Goal: Task Accomplishment & Management: Use online tool/utility

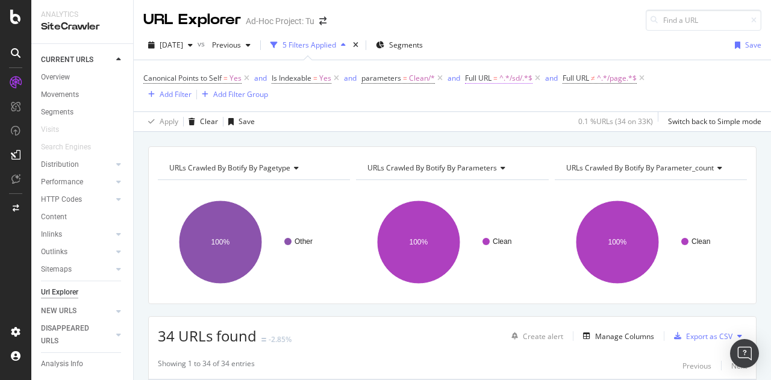
click at [506, 78] on span "^.*/sd/.*$" at bounding box center [515, 78] width 33 height 17
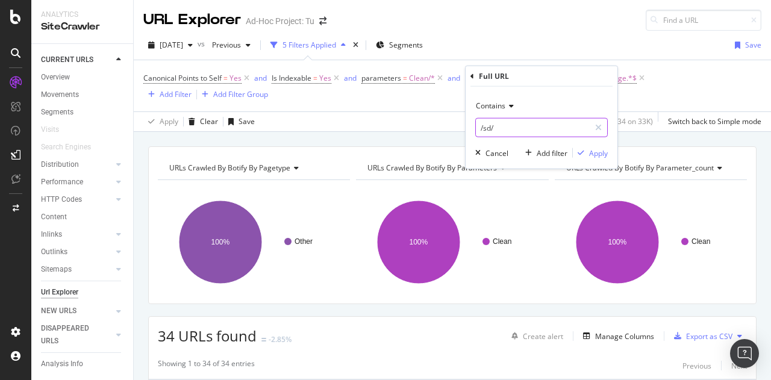
click at [518, 130] on input "/sd/" at bounding box center [533, 127] width 114 height 19
paste input "product"
type input "/product/"
click at [590, 152] on div "Apply" at bounding box center [598, 153] width 19 height 10
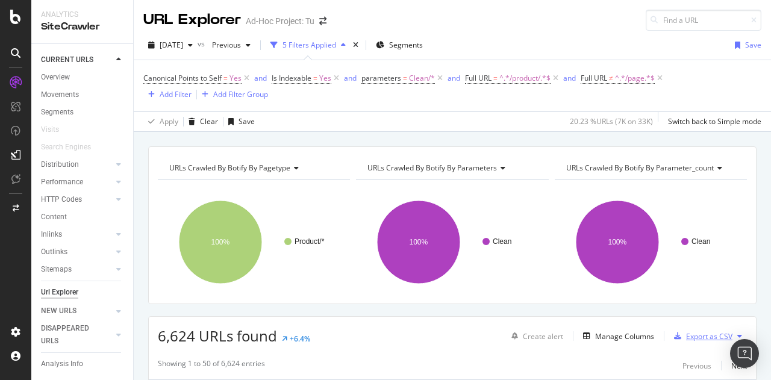
click at [690, 332] on div "Export as CSV" at bounding box center [709, 336] width 46 height 10
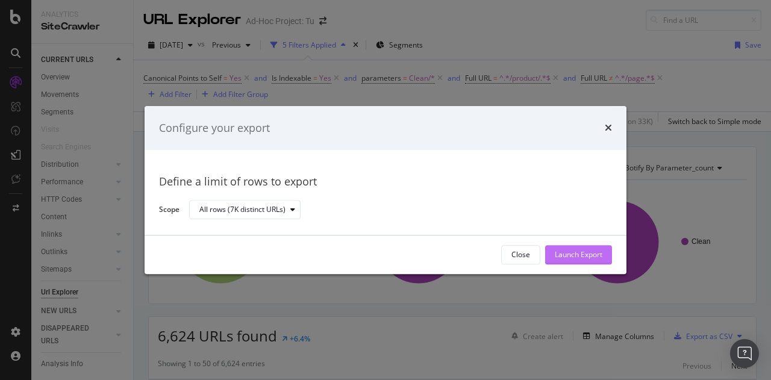
click at [593, 263] on div "Launch Export" at bounding box center [579, 255] width 48 height 18
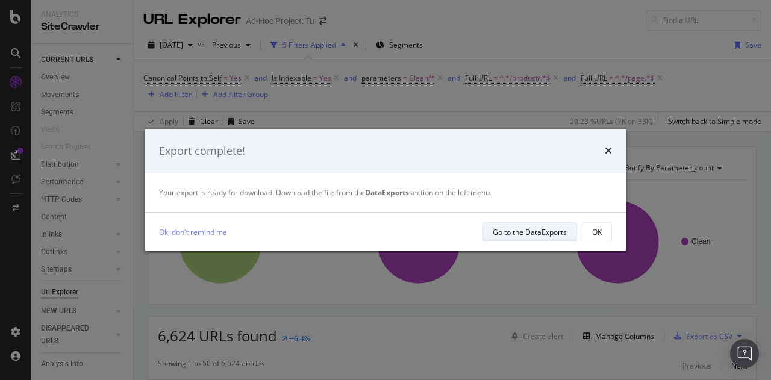
click at [539, 224] on div "Go to the DataExports" at bounding box center [530, 232] width 74 height 17
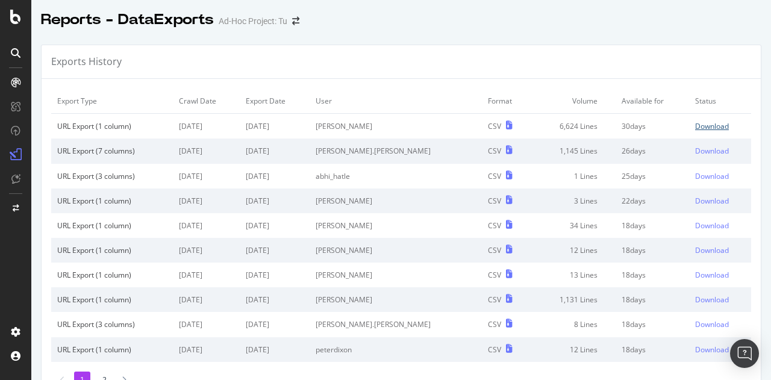
click at [695, 123] on div "Download" at bounding box center [712, 126] width 34 height 10
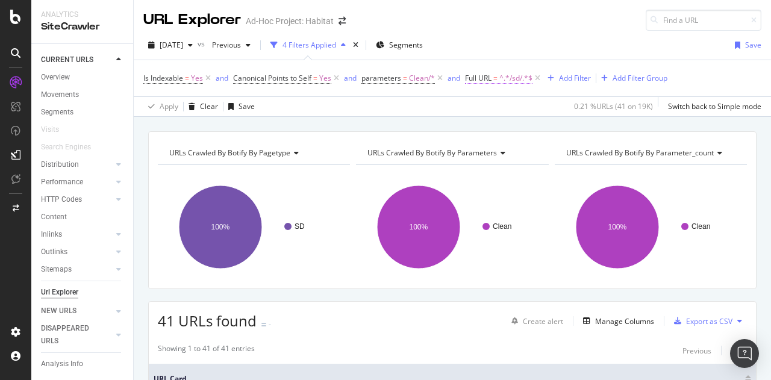
click at [511, 79] on span "^.*/sd/.*$" at bounding box center [515, 78] width 33 height 17
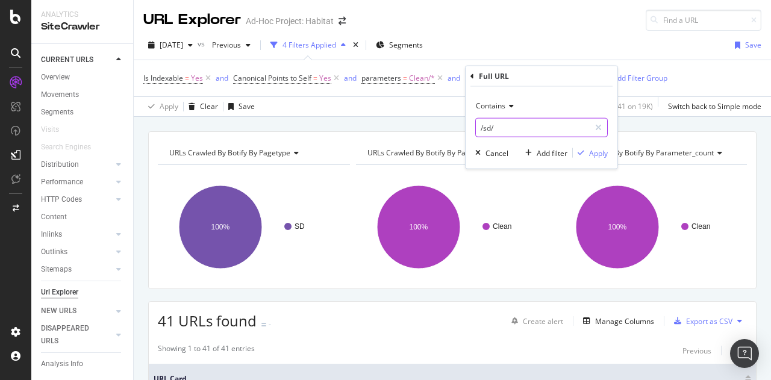
click at [507, 131] on input "/sd/" at bounding box center [533, 127] width 114 height 19
paste input "product"
type input "/product/"
click at [593, 154] on div "Apply" at bounding box center [598, 153] width 19 height 10
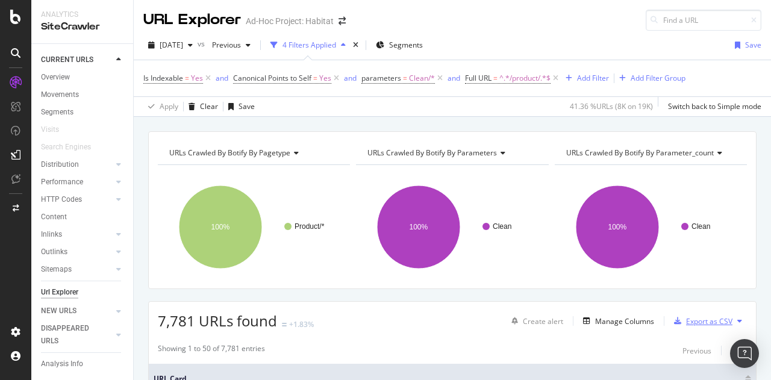
click at [698, 316] on div "Export as CSV" at bounding box center [709, 321] width 46 height 10
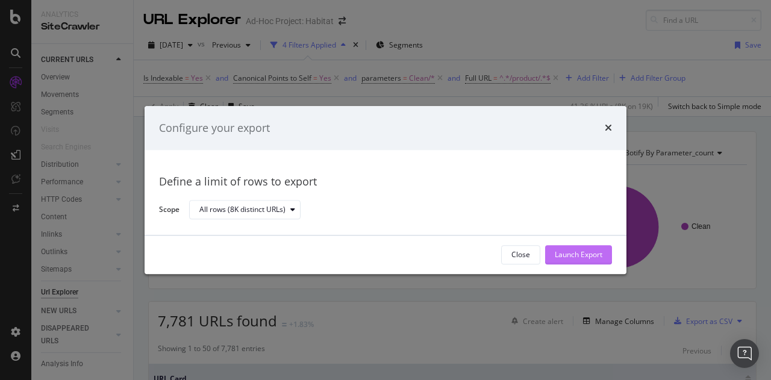
click at [592, 257] on div "Launch Export" at bounding box center [579, 255] width 48 height 10
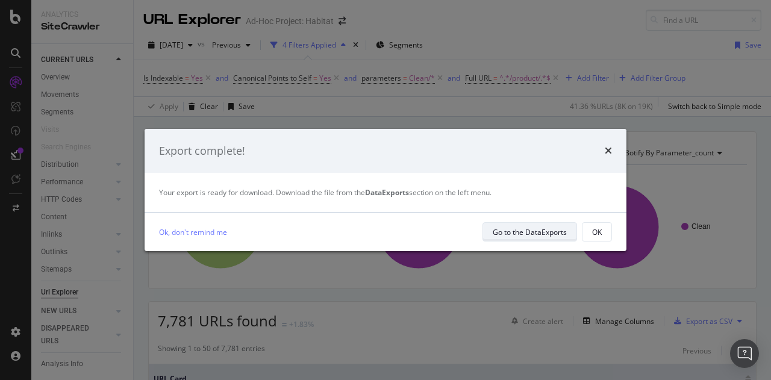
click at [552, 224] on div "Go to the DataExports" at bounding box center [530, 232] width 74 height 17
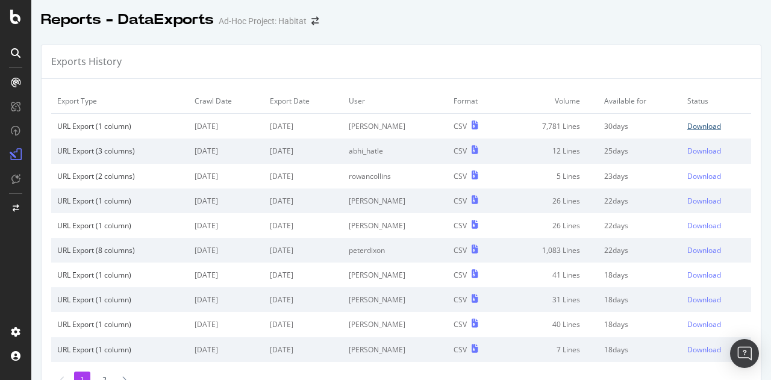
click at [687, 122] on div "Download" at bounding box center [704, 126] width 34 height 10
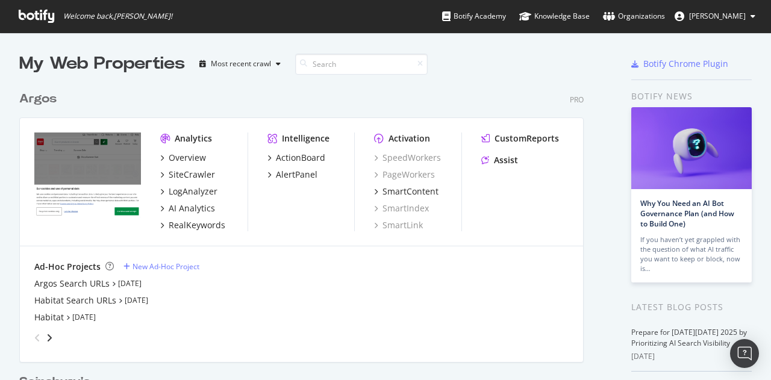
scroll to position [371, 753]
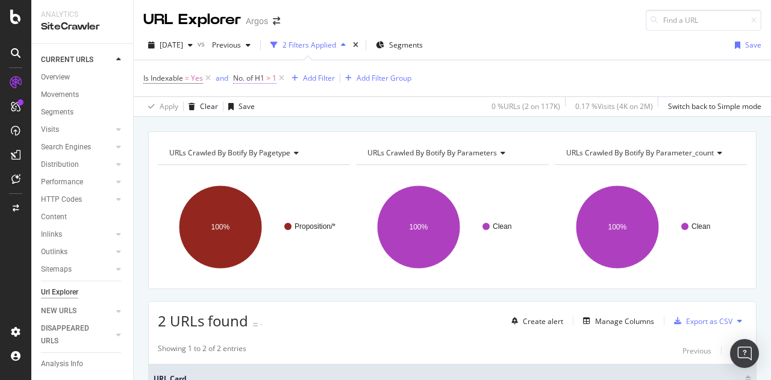
click at [264, 76] on span "No. of H1" at bounding box center [248, 78] width 31 height 10
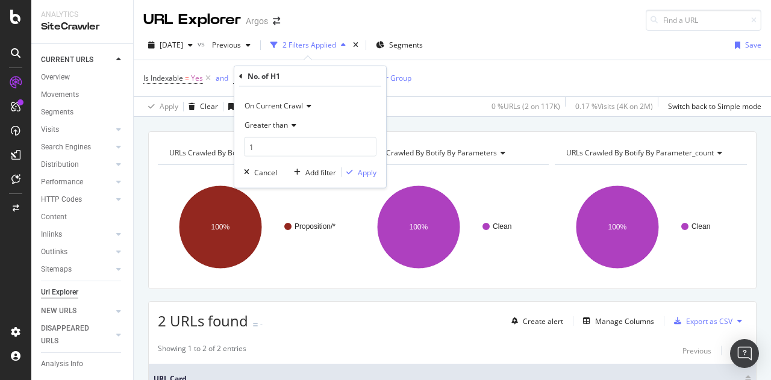
click at [418, 105] on div "Apply Clear Save 0 % URLs ( 2 on 117K ) 0.17 % Visits ( 4K on 2M ) Switch back …" at bounding box center [452, 106] width 637 height 20
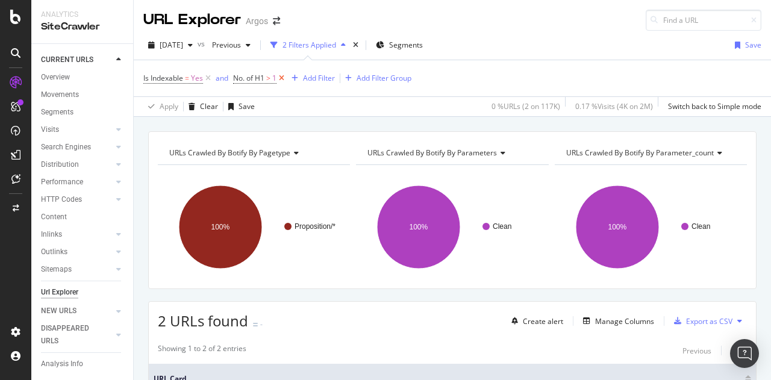
click at [280, 75] on icon at bounding box center [282, 78] width 10 height 12
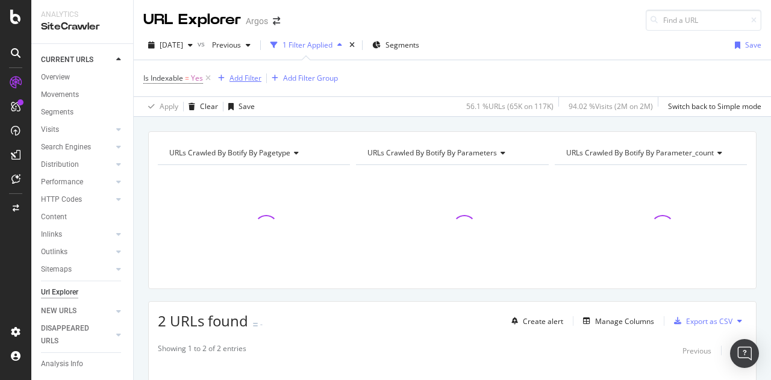
click at [250, 79] on div "Add Filter" at bounding box center [246, 78] width 32 height 10
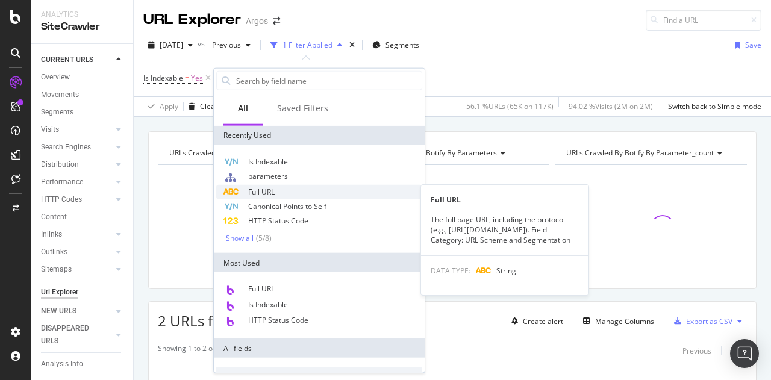
click at [272, 195] on span "Full URL" at bounding box center [261, 192] width 27 height 10
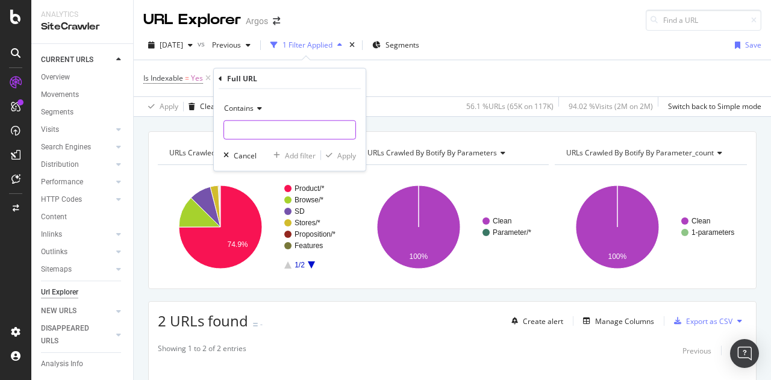
click at [266, 133] on input "text" at bounding box center [289, 130] width 131 height 19
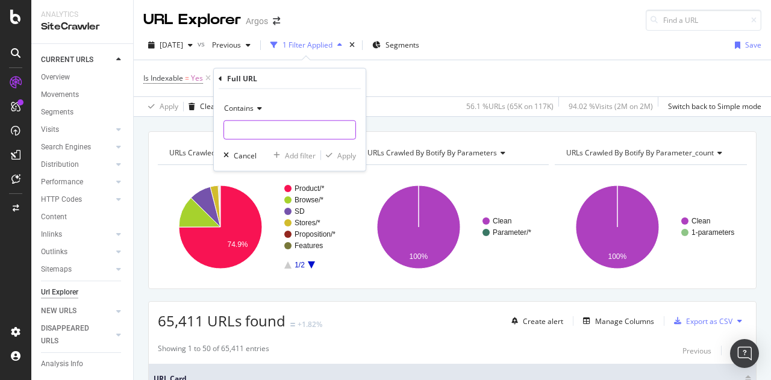
paste input "/static/"
type input "/static/"
click at [352, 158] on div "Apply" at bounding box center [346, 155] width 19 height 10
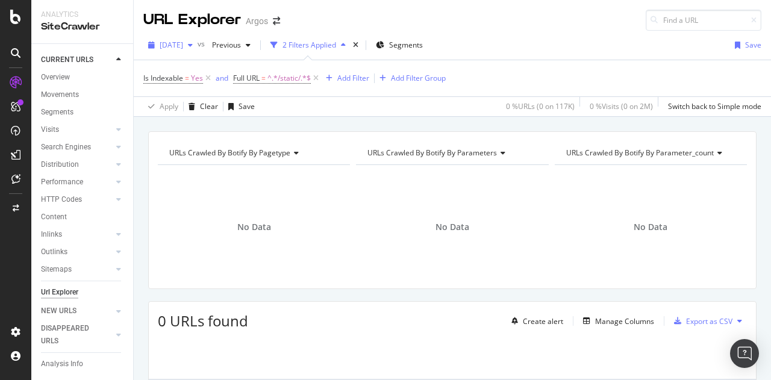
click at [180, 48] on span "[DATE]" at bounding box center [171, 45] width 23 height 10
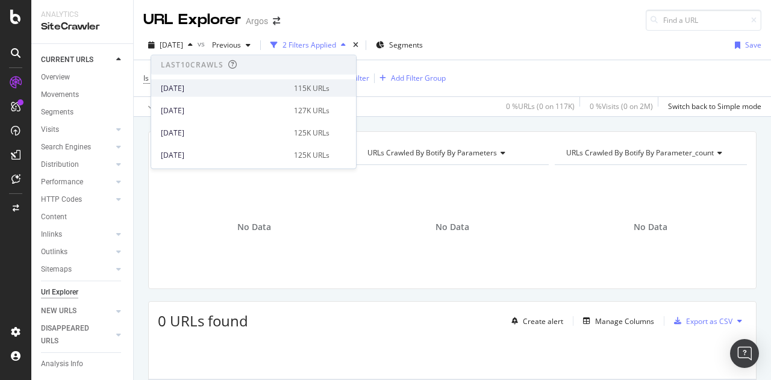
click at [240, 89] on div "2025 Oct. 13th" at bounding box center [224, 88] width 126 height 11
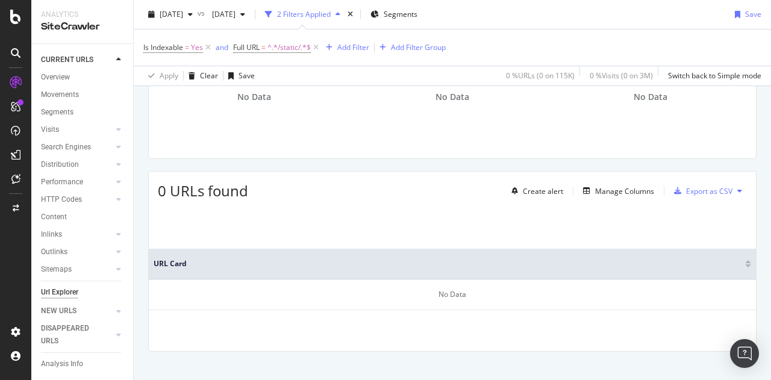
scroll to position [143, 0]
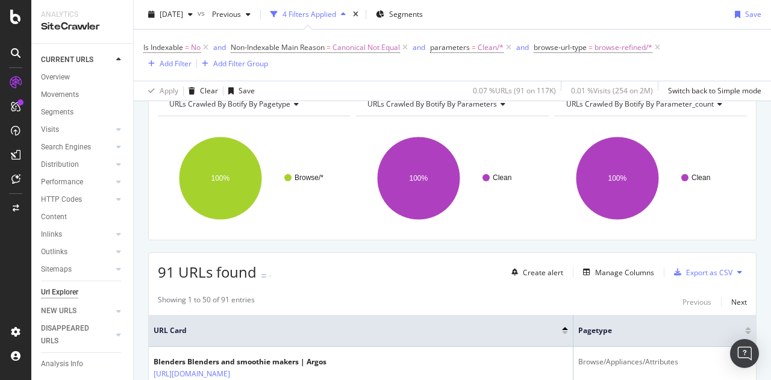
scroll to position [181, 0]
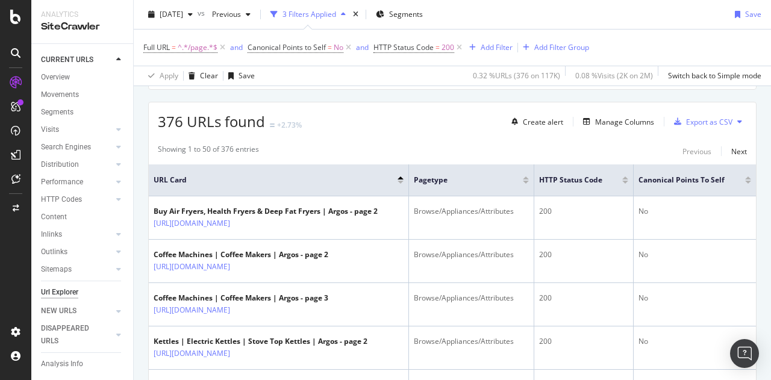
scroll to position [181, 0]
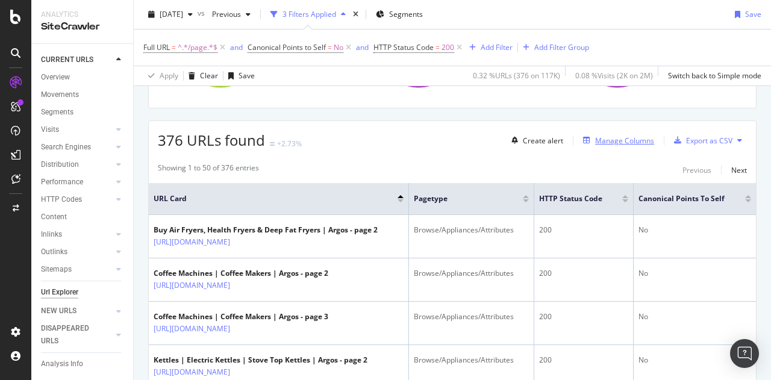
click at [615, 142] on div "Manage Columns" at bounding box center [624, 141] width 59 height 10
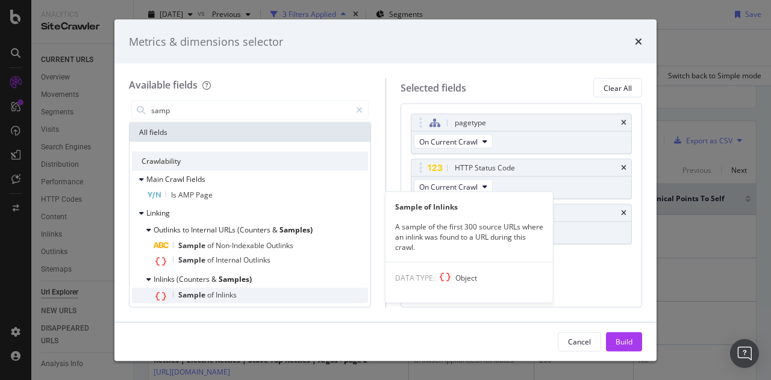
type input "samp"
click at [198, 293] on span "Sample" at bounding box center [192, 295] width 29 height 10
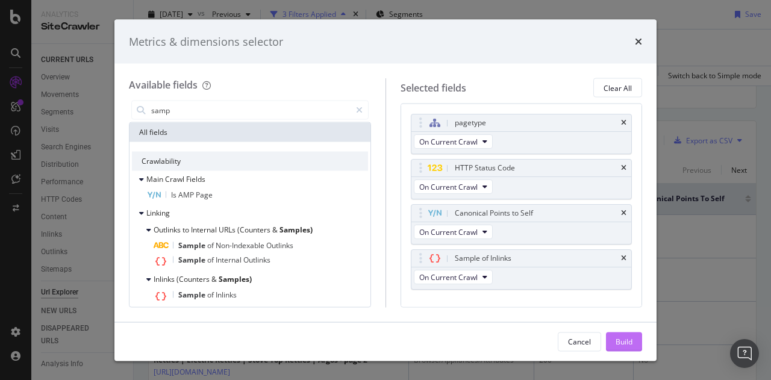
click at [616, 344] on div "Build" at bounding box center [624, 341] width 17 height 10
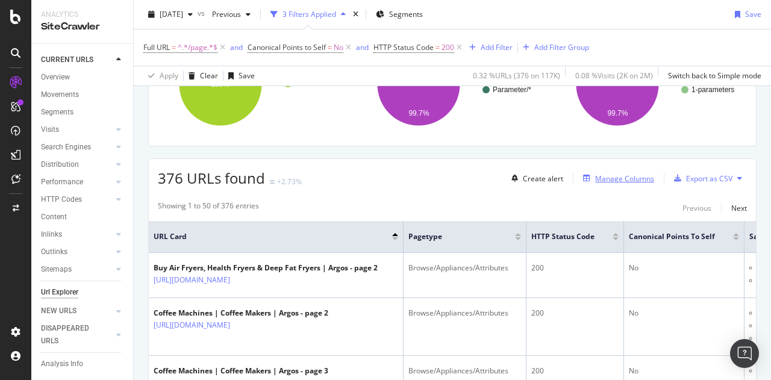
click at [615, 176] on div "Manage Columns" at bounding box center [624, 179] width 59 height 10
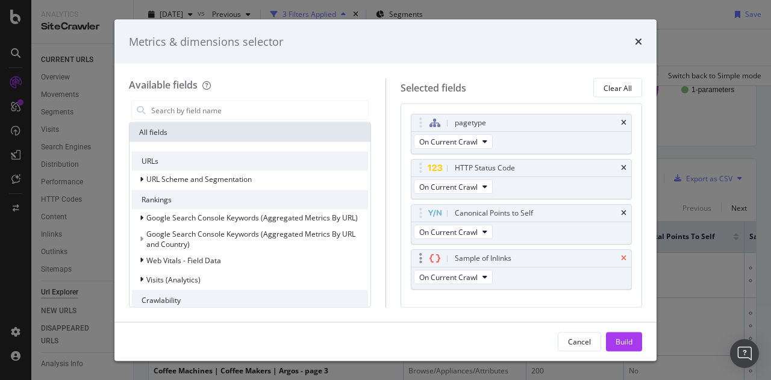
click at [621, 255] on icon "times" at bounding box center [623, 258] width 5 height 7
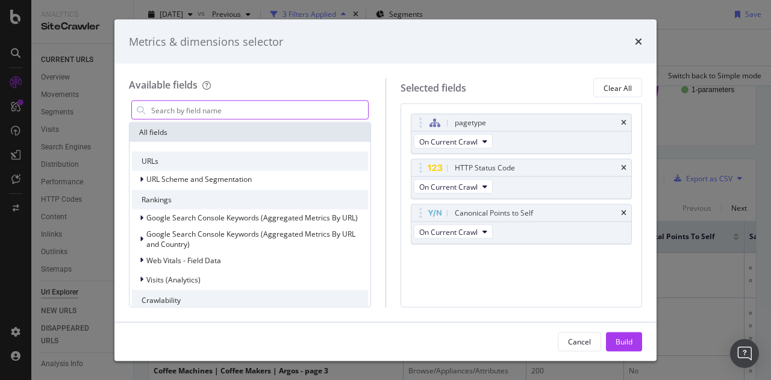
click at [181, 111] on input "modal" at bounding box center [259, 110] width 218 height 18
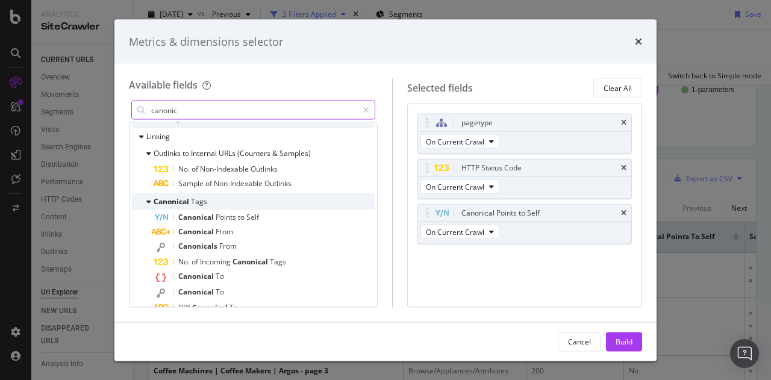
scroll to position [60, 0]
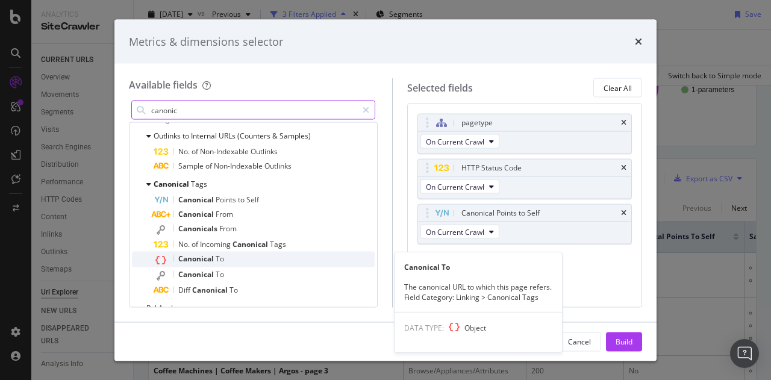
type input "canonic"
click at [228, 261] on div "Canonical To" at bounding box center [264, 260] width 221 height 16
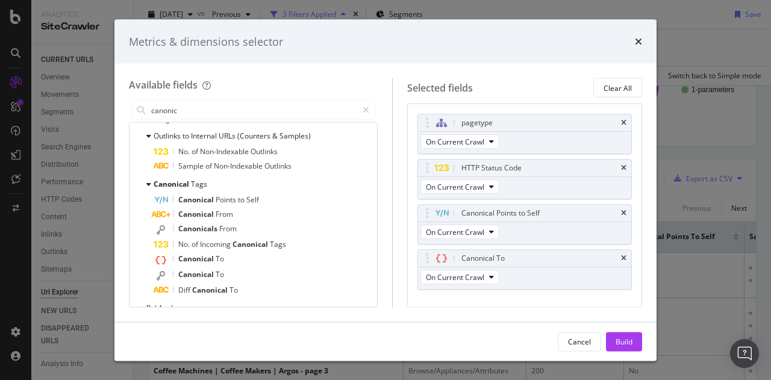
click at [623, 340] on div "Build" at bounding box center [624, 341] width 17 height 10
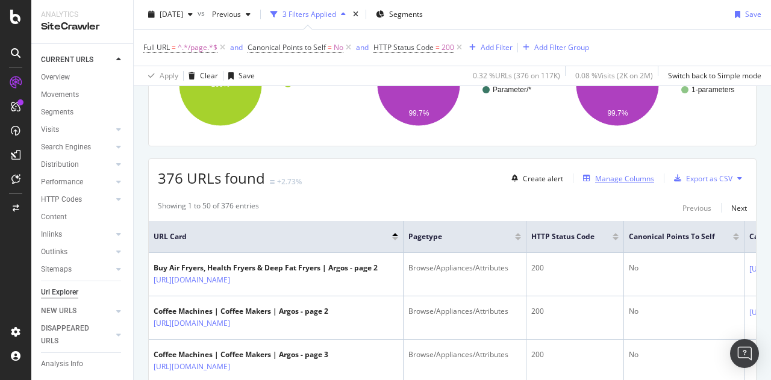
click at [604, 178] on div "Manage Columns" at bounding box center [624, 179] width 59 height 10
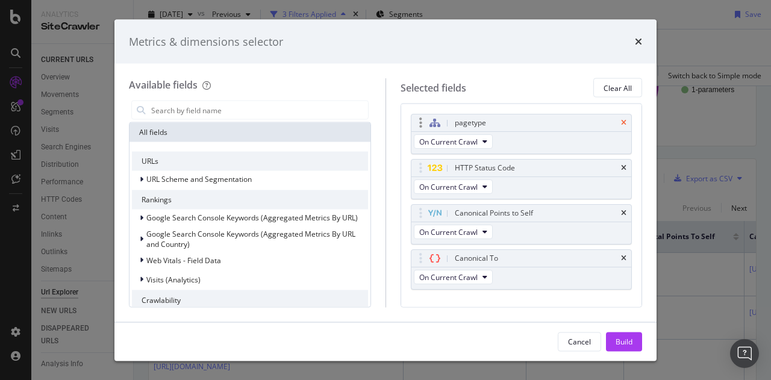
click at [621, 119] on icon "times" at bounding box center [623, 122] width 5 height 7
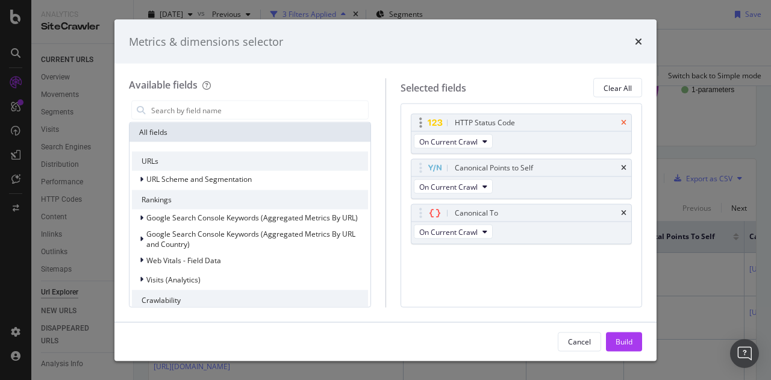
click at [622, 121] on icon "times" at bounding box center [623, 122] width 5 height 7
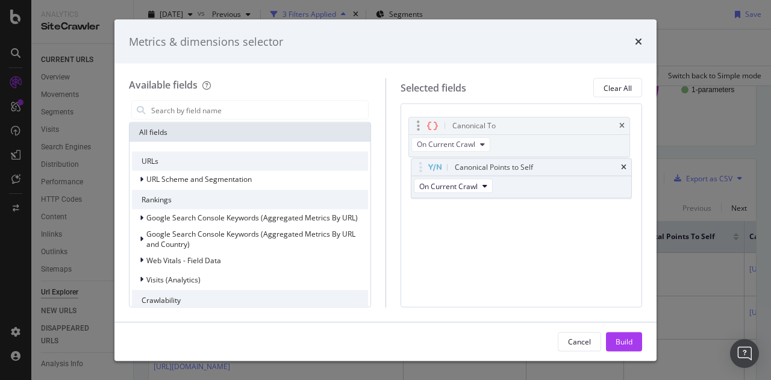
drag, startPoint x: 537, startPoint y: 169, endPoint x: 535, endPoint y: 127, distance: 42.8
click at [535, 127] on body "Analytics SiteCrawler CURRENT URLS Overview Movements Segments Visits Analysis …" at bounding box center [385, 190] width 771 height 380
click at [618, 340] on div "Build" at bounding box center [624, 341] width 17 height 10
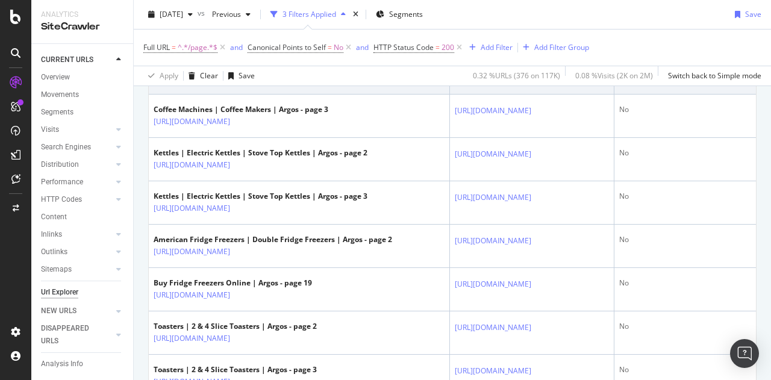
scroll to position [444, 0]
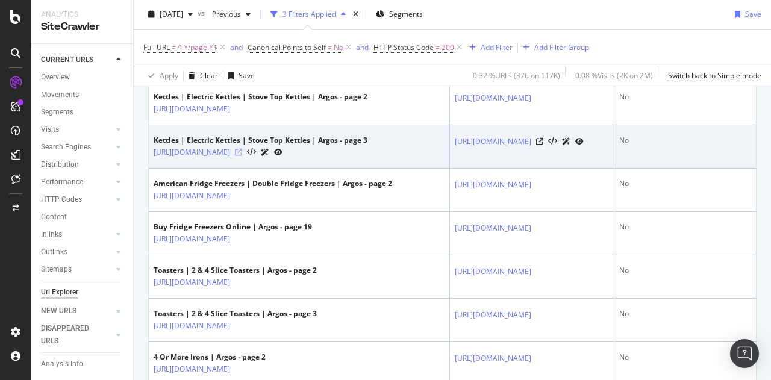
click at [242, 156] on icon at bounding box center [238, 152] width 7 height 7
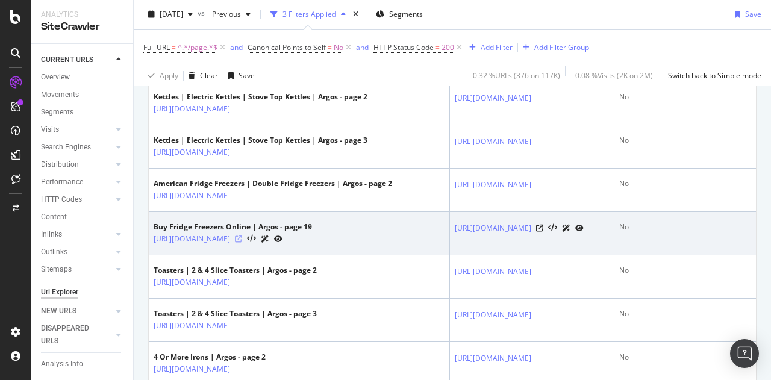
click at [242, 243] on icon at bounding box center [238, 239] width 7 height 7
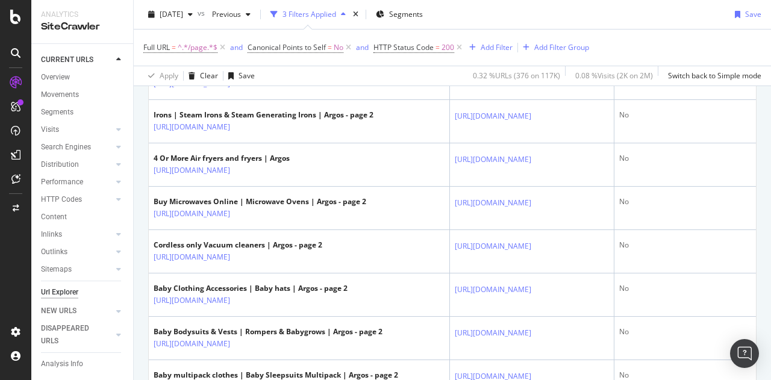
scroll to position [745, 0]
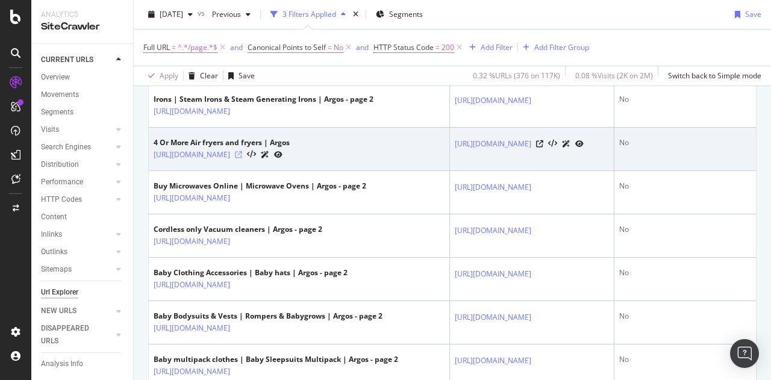
click at [242, 158] on icon at bounding box center [238, 154] width 7 height 7
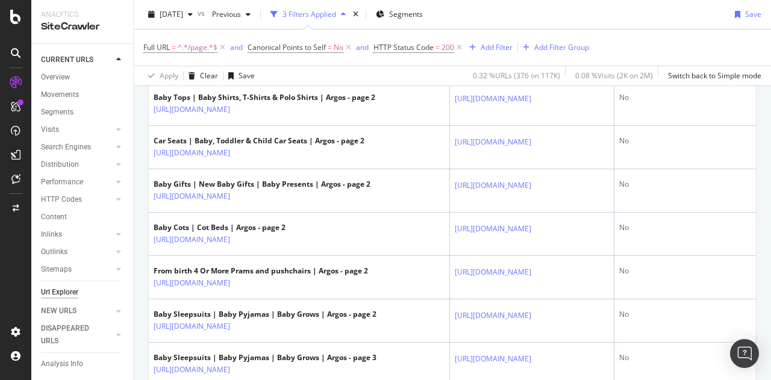
scroll to position [1227, 0]
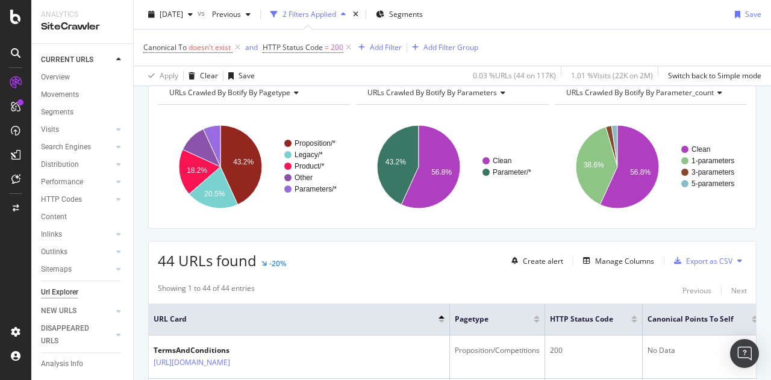
scroll to position [121, 0]
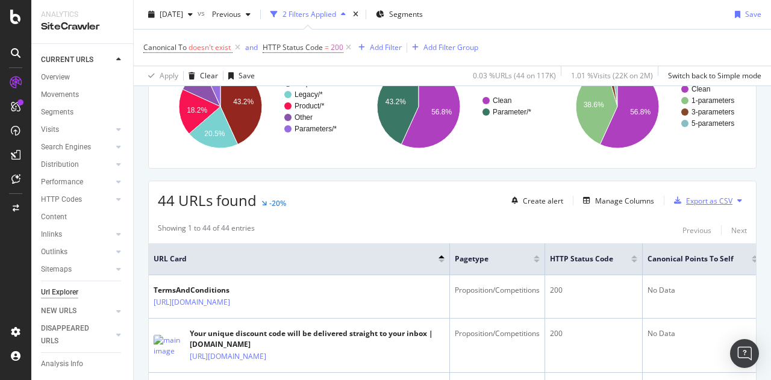
click at [700, 199] on div "Export as CSV" at bounding box center [709, 201] width 46 height 10
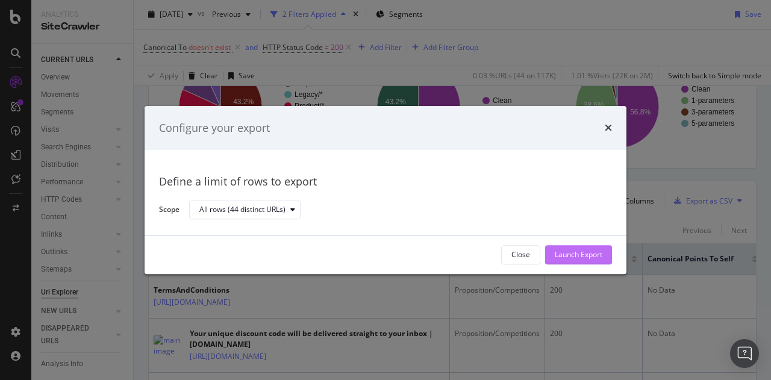
click at [568, 251] on div "Launch Export" at bounding box center [579, 255] width 48 height 10
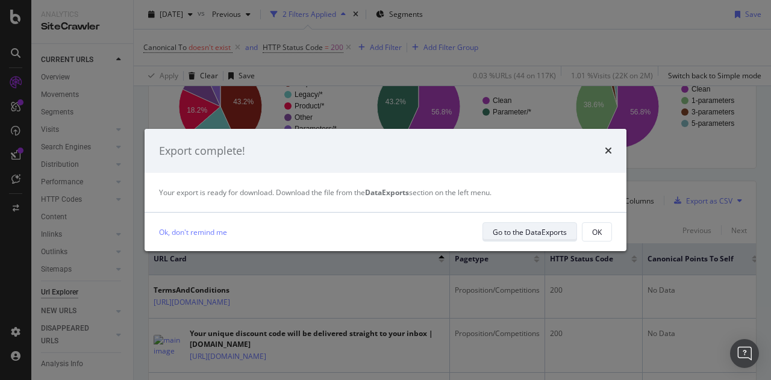
click at [506, 229] on div "Go to the DataExports" at bounding box center [530, 232] width 74 height 10
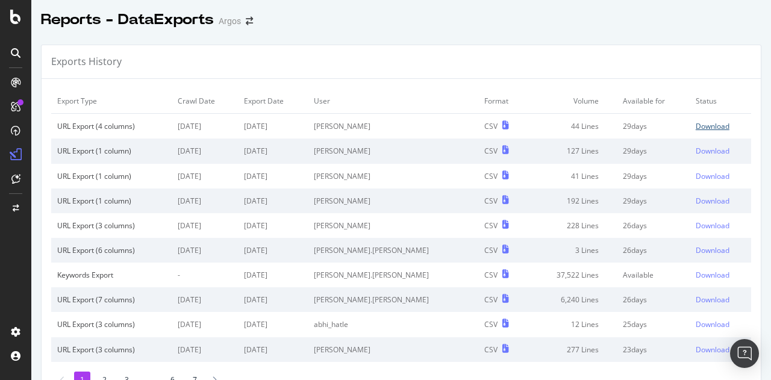
click at [696, 126] on div "Download" at bounding box center [713, 126] width 34 height 10
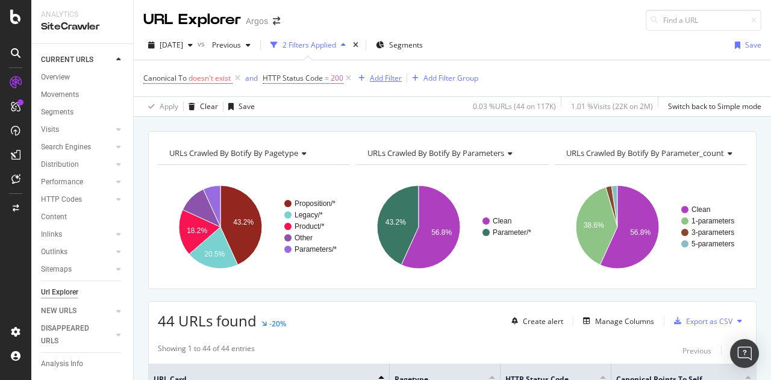
click at [389, 79] on div "Add Filter" at bounding box center [386, 78] width 32 height 10
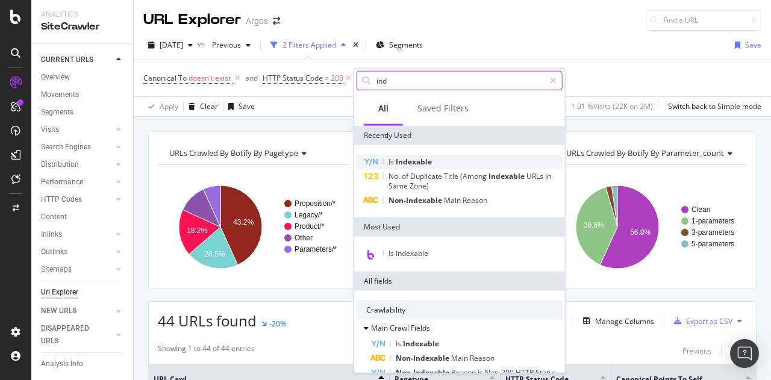
type input "ind"
click at [424, 160] on span "Indexable" at bounding box center [414, 162] width 36 height 10
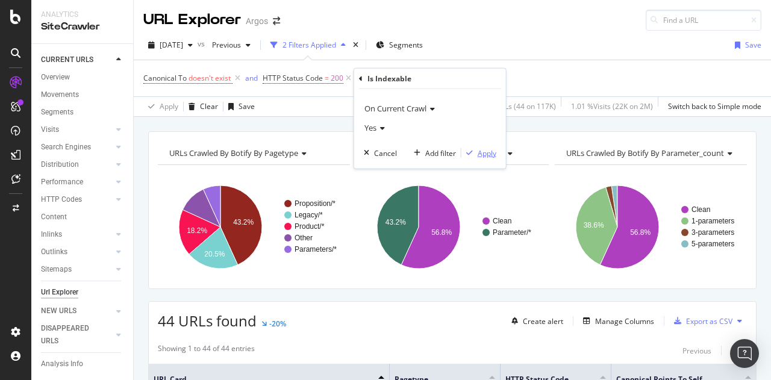
click at [487, 151] on div "Apply" at bounding box center [487, 153] width 19 height 10
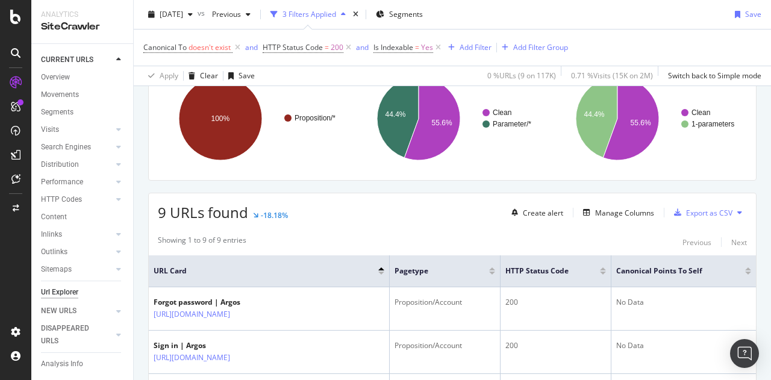
scroll to position [108, 0]
click at [687, 213] on div "Export as CSV" at bounding box center [709, 213] width 46 height 10
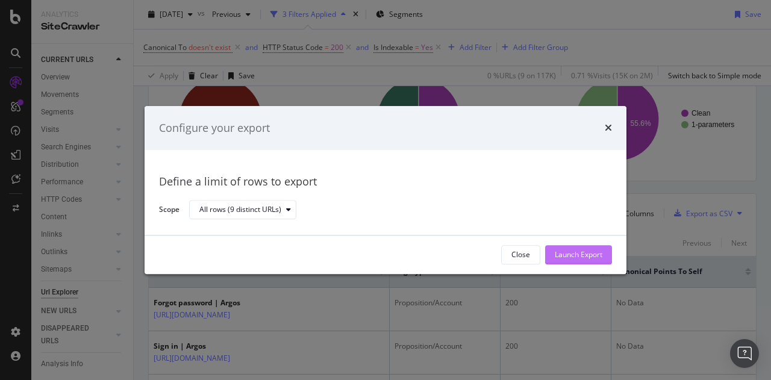
click at [575, 257] on div "Launch Export" at bounding box center [579, 255] width 48 height 10
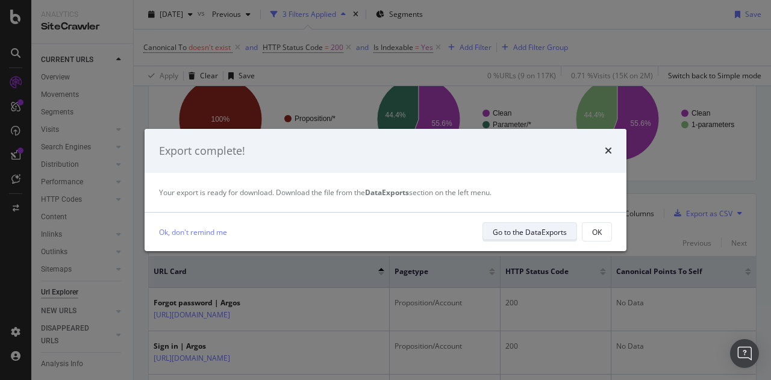
click at [537, 228] on div "Go to the DataExports" at bounding box center [530, 232] width 74 height 10
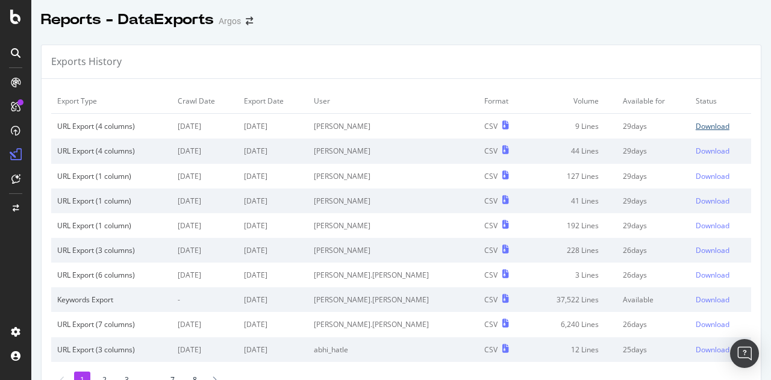
click at [696, 127] on div "Download" at bounding box center [713, 126] width 34 height 10
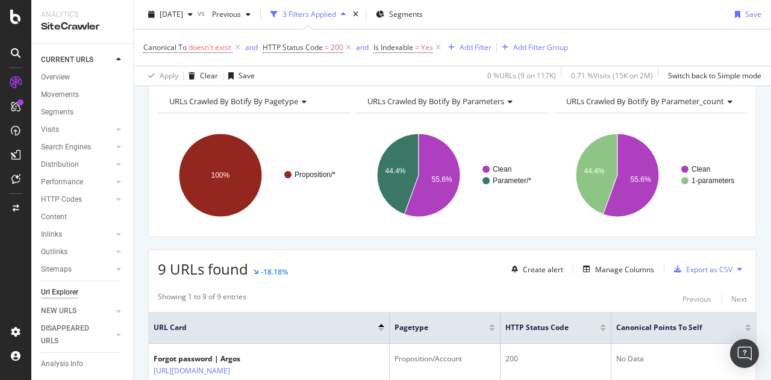
scroll to position [181, 0]
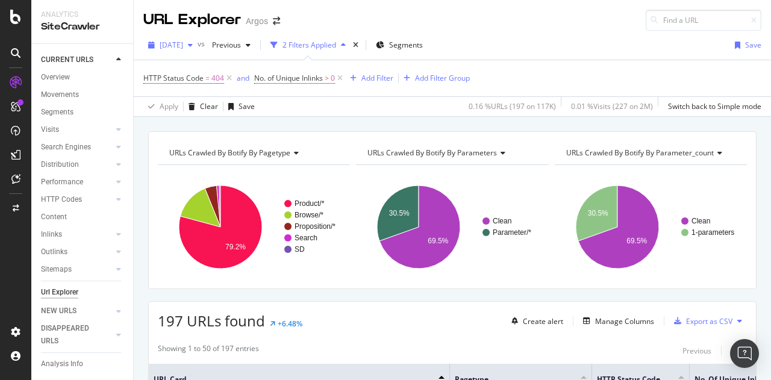
click at [183, 45] on span "2025 Sep. 10th" at bounding box center [171, 45] width 23 height 10
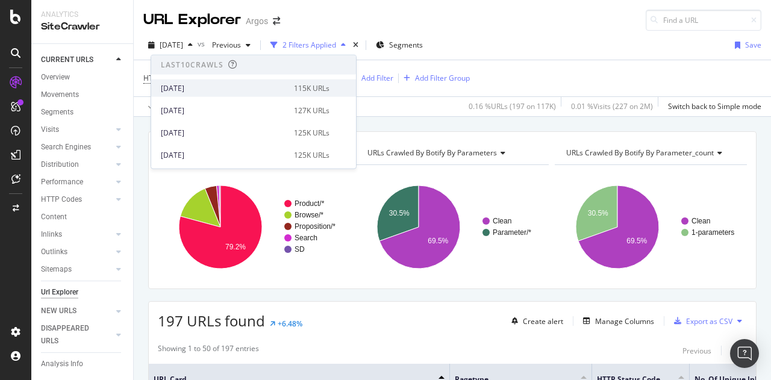
click at [216, 86] on div "[DATE]" at bounding box center [224, 88] width 126 height 11
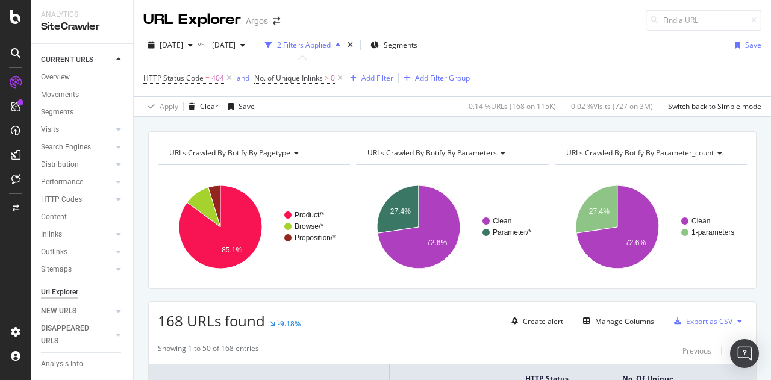
scroll to position [121, 0]
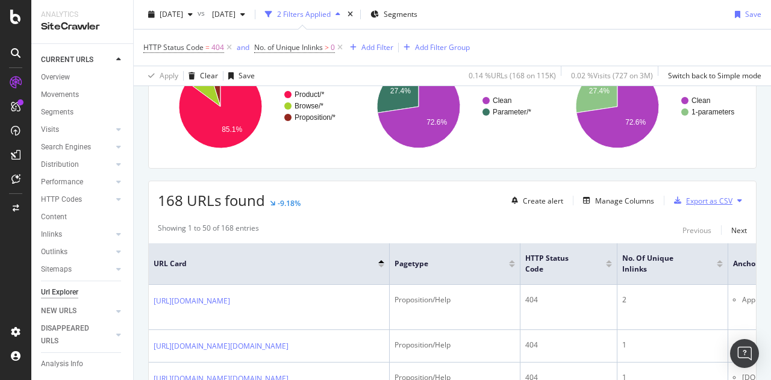
click at [701, 198] on div "Export as CSV" at bounding box center [709, 201] width 46 height 10
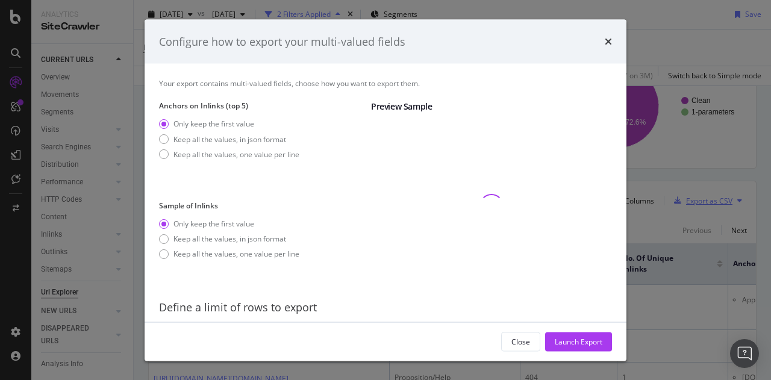
scroll to position [39, 0]
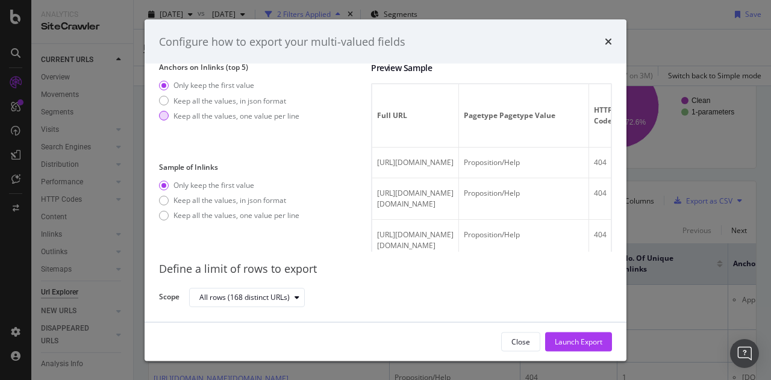
click at [166, 113] on div "modal" at bounding box center [164, 116] width 10 height 10
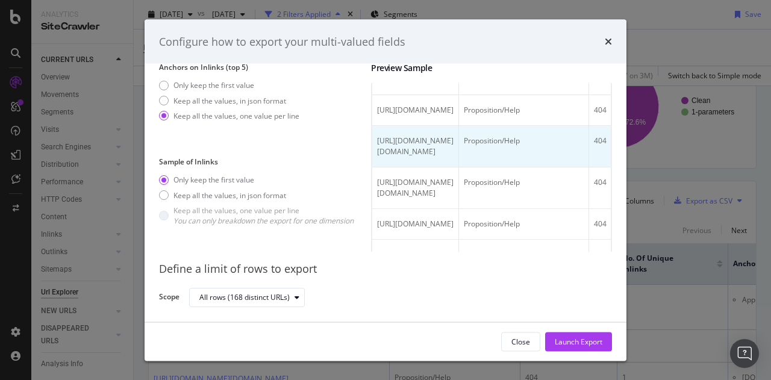
scroll to position [0, 0]
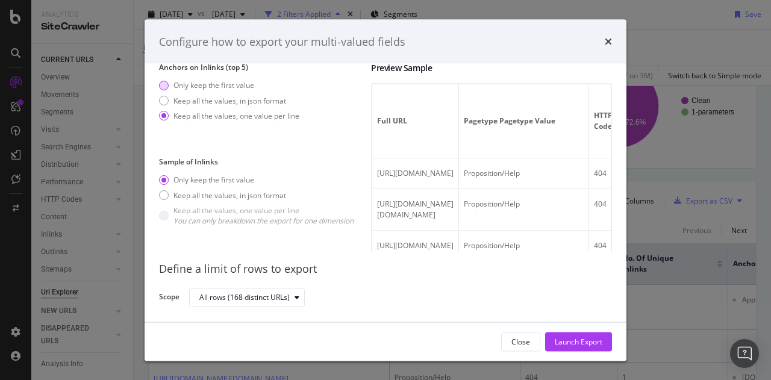
click at [168, 84] on div "Only keep the first value" at bounding box center [164, 86] width 10 height 10
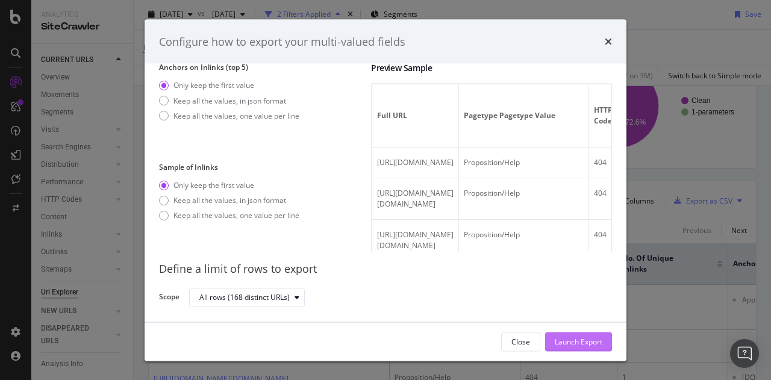
click at [576, 345] on div "Launch Export" at bounding box center [579, 341] width 48 height 10
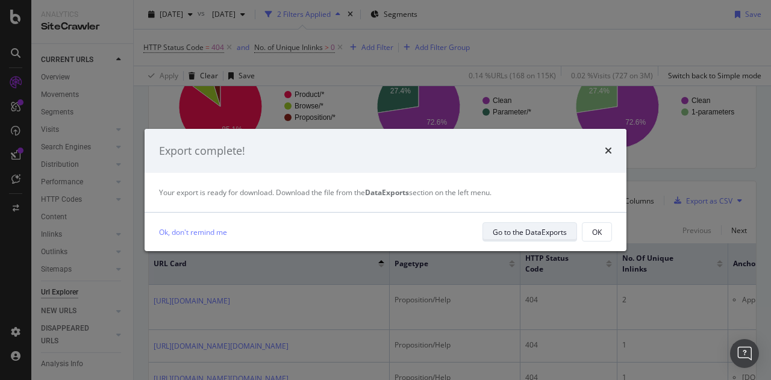
click at [524, 234] on div "Go to the DataExports" at bounding box center [530, 232] width 74 height 10
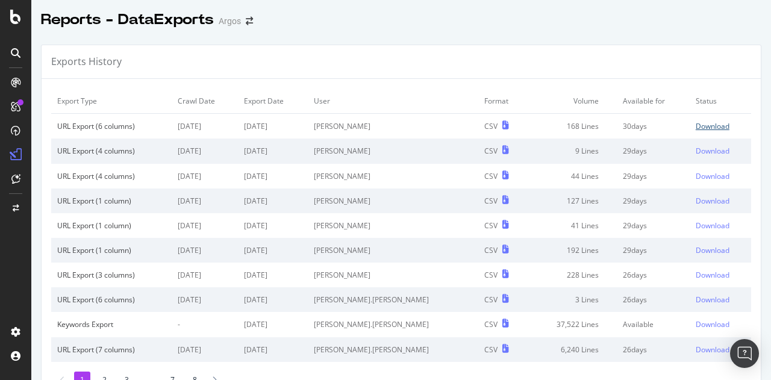
click at [696, 124] on div "Download" at bounding box center [713, 126] width 34 height 10
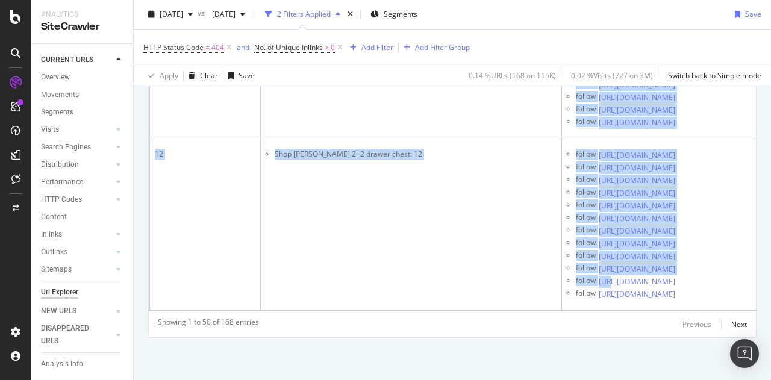
scroll to position [6886, 0]
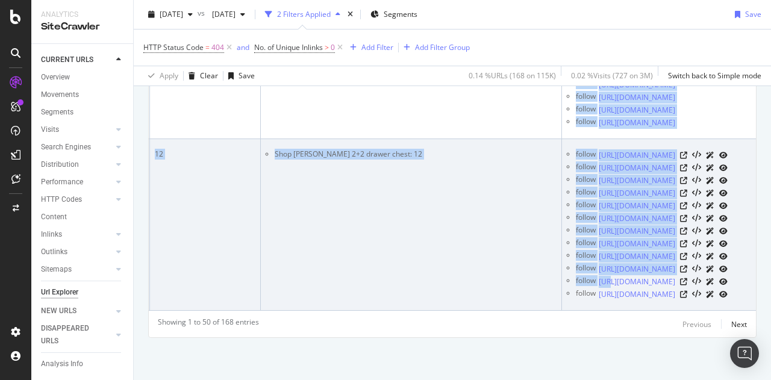
drag, startPoint x: 146, startPoint y: 132, endPoint x: 553, endPoint y: 293, distance: 437.4
copy table "URL Card pagetype HTTP Status Code No. of Unique Inlinks Anchors on Inlinks (to…"
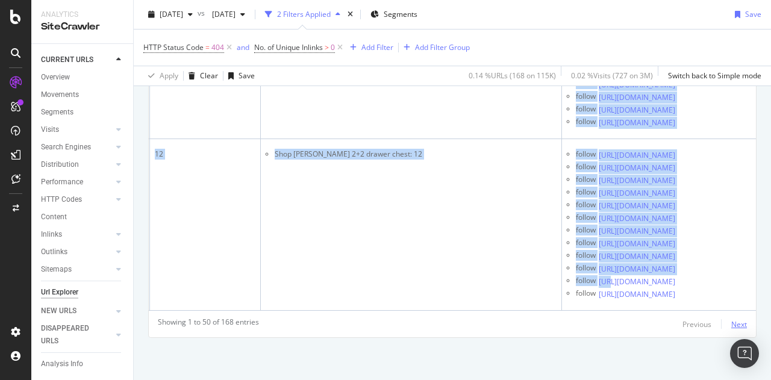
click at [731, 321] on div "Next" at bounding box center [739, 324] width 16 height 10
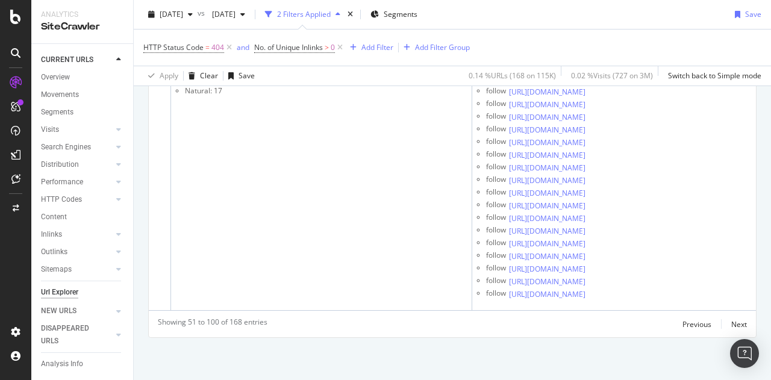
scroll to position [8228, 0]
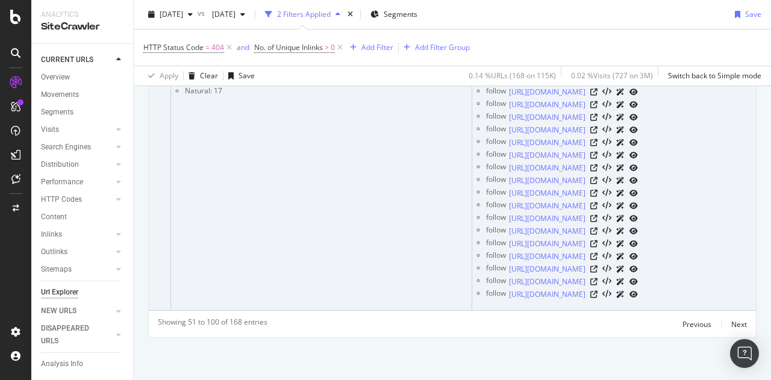
drag, startPoint x: 152, startPoint y: 196, endPoint x: 664, endPoint y: 299, distance: 522.4
copy table "URL Card pagetype HTTP Status Code No. of Unique Inlinks Anchors on Inlinks (to…"
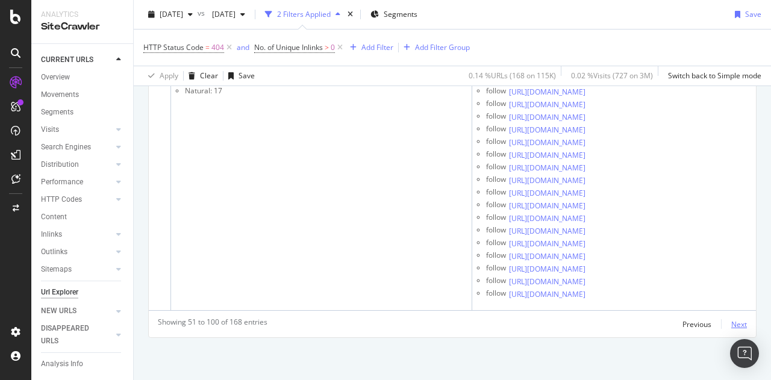
click at [732, 324] on div "Next" at bounding box center [739, 324] width 16 height 10
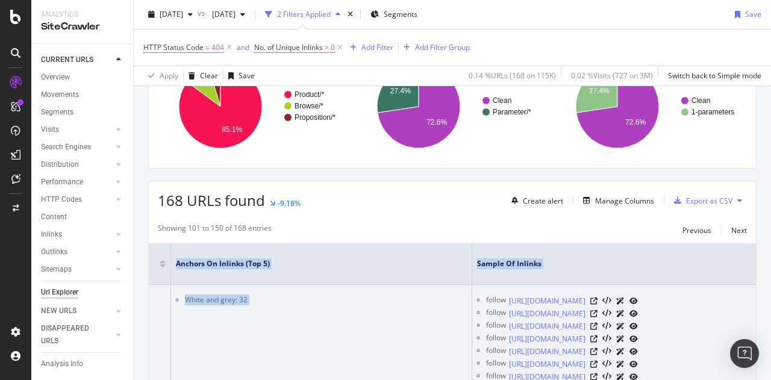
scroll to position [0, 583]
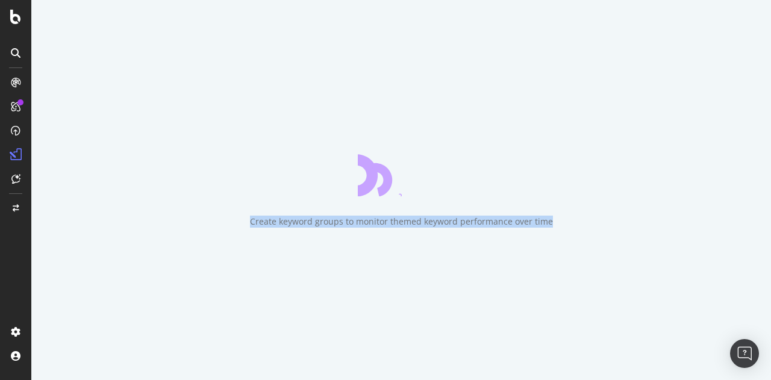
drag, startPoint x: 152, startPoint y: 254, endPoint x: 717, endPoint y: 295, distance: 566.7
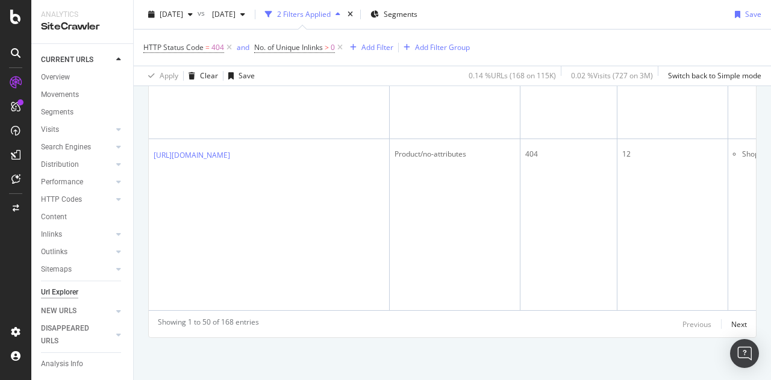
scroll to position [6886, 0]
click at [731, 324] on div "Next" at bounding box center [739, 324] width 16 height 10
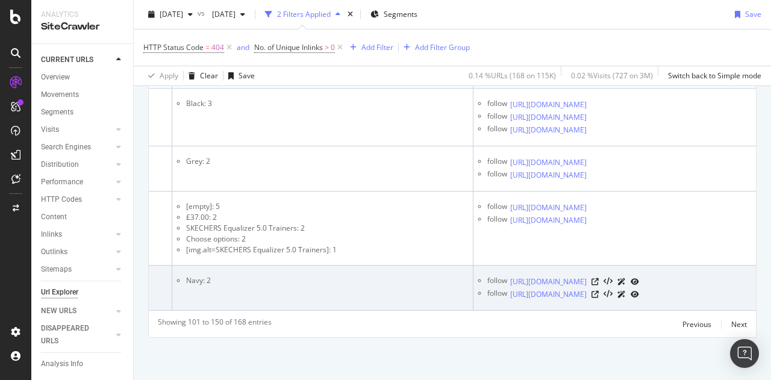
scroll to position [0, 583]
drag, startPoint x: 154, startPoint y: 196, endPoint x: 684, endPoint y: 286, distance: 537.3
copy colgroup
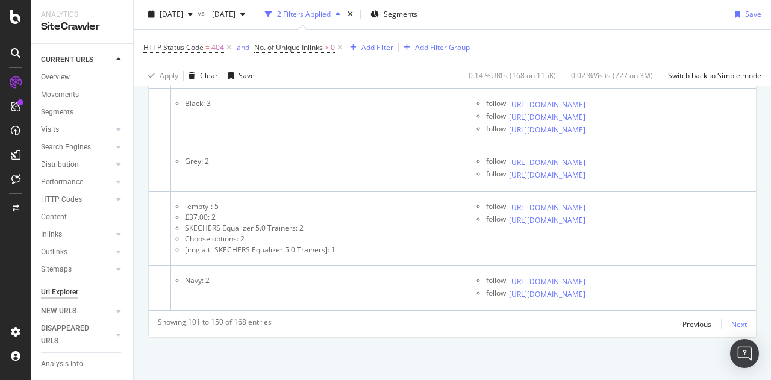
click at [731, 323] on div "Next" at bounding box center [739, 324] width 16 height 10
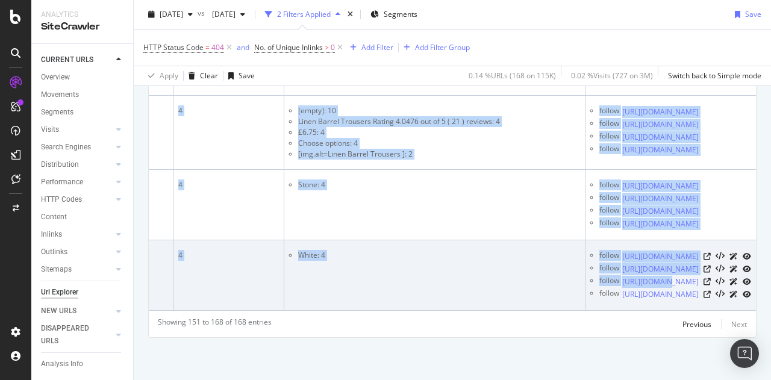
drag, startPoint x: 154, startPoint y: 196, endPoint x: 677, endPoint y: 293, distance: 531.9
copy table "URL Card pagetype HTTP Status Code No. of Unique Inlinks Anchors on Inlinks (to…"
